Goal: Use online tool/utility: Utilize a website feature to perform a specific function

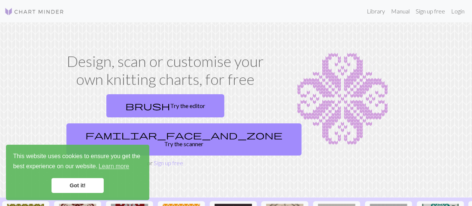
scroll to position [70, 0]
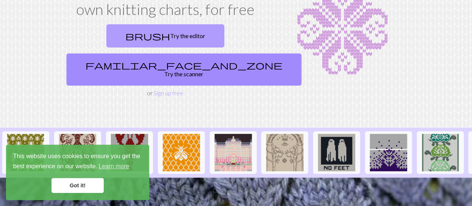
click at [122, 32] on link "brush Try the editor" at bounding box center [165, 35] width 118 height 23
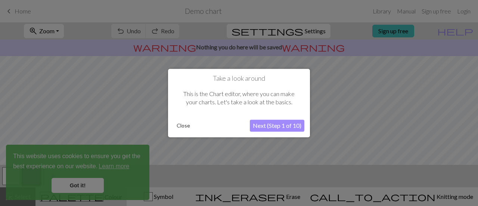
click at [181, 125] on button "Close" at bounding box center [183, 125] width 19 height 11
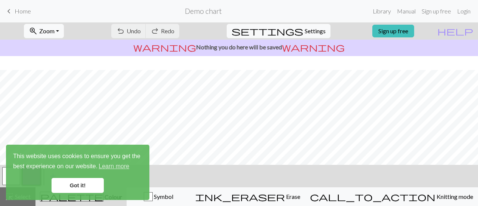
scroll to position [35, 0]
click at [80, 195] on div "This website uses cookies to ensure you get the best experience on our website.…" at bounding box center [77, 171] width 143 height 55
click at [93, 185] on link "Got it!" at bounding box center [78, 185] width 52 height 15
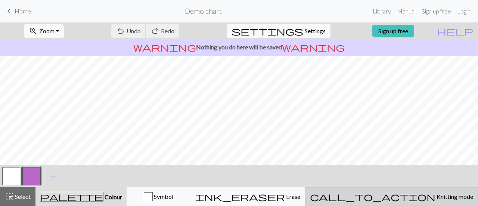
click at [435, 197] on span "Knitting mode" at bounding box center [454, 196] width 38 height 7
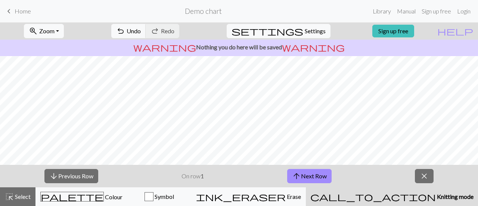
click at [436, 197] on span "Knitting mode" at bounding box center [455, 196] width 38 height 7
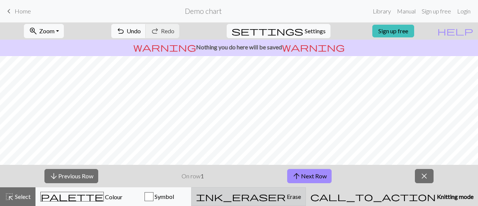
click at [301, 199] on div "ink_eraser Erase Erase" at bounding box center [248, 196] width 105 height 9
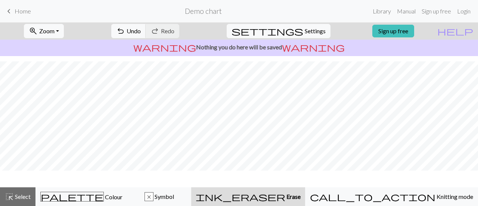
scroll to position [20, 0]
click at [125, 28] on span "undo" at bounding box center [120, 31] width 9 height 10
click at [155, 28] on div "undo Undo Undo redo Redo Redo" at bounding box center [145, 30] width 79 height 17
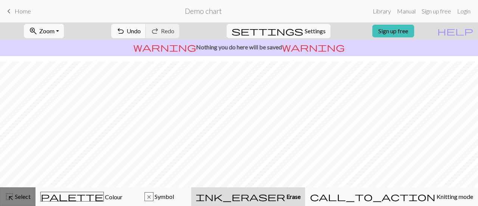
click at [16, 195] on span "Select" at bounding box center [22, 196] width 17 height 7
click at [305, 32] on span "Settings" at bounding box center [315, 31] width 21 height 9
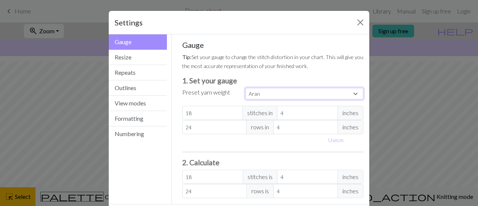
click at [281, 90] on select "Custom Square Lace Light Fingering Fingering Sport Double knit Worsted Aran Bul…" at bounding box center [304, 94] width 118 height 12
select select "worsted"
click at [245, 88] on select "Custom Square Lace Light Fingering Fingering Sport Double knit Worsted Aran Bul…" at bounding box center [304, 94] width 118 height 12
type input "20"
type input "26"
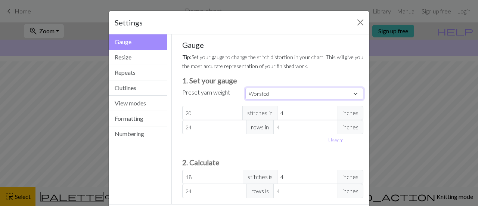
type input "20"
type input "26"
click at [120, 54] on button "Resize" at bounding box center [138, 57] width 58 height 15
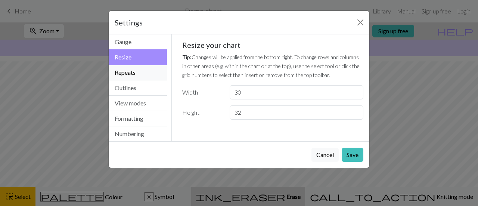
click at [124, 76] on button "Repeats" at bounding box center [138, 72] width 58 height 15
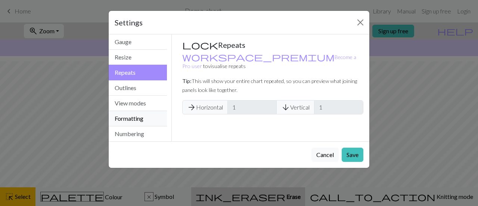
click at [129, 121] on button "Formatting" at bounding box center [138, 118] width 58 height 15
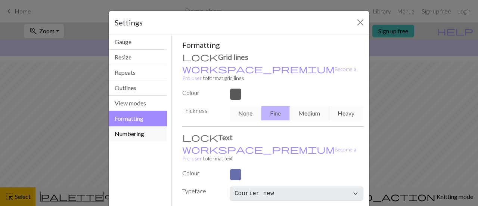
click at [129, 136] on button "Numbering" at bounding box center [138, 133] width 58 height 15
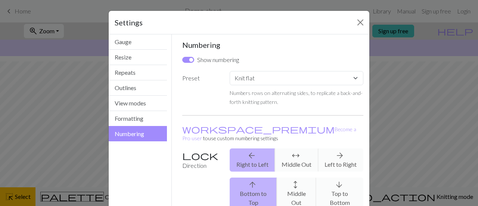
drag, startPoint x: 478, startPoint y: 102, endPoint x: 331, endPoint y: 36, distance: 160.6
click at [331, 36] on div "Gauge Tip: Set your gauge to change the stitch distortion in your chart. This w…" at bounding box center [272, 162] width 193 height 256
click at [355, 23] on button "Close" at bounding box center [360, 22] width 12 height 12
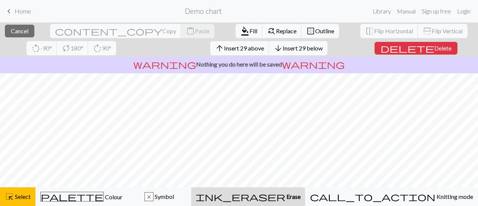
click at [305, 201] on button "ink_eraser Erase Erase" at bounding box center [248, 196] width 114 height 19
click at [301, 193] on span "Erase" at bounding box center [292, 196] width 15 height 7
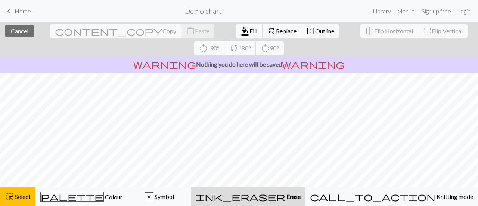
click at [236, 36] on button "format_color_fill Fill" at bounding box center [249, 31] width 27 height 14
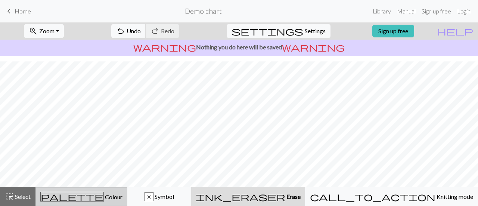
click at [106, 194] on div "palette Colour Colour" at bounding box center [81, 197] width 82 height 10
